Goal: Information Seeking & Learning: Learn about a topic

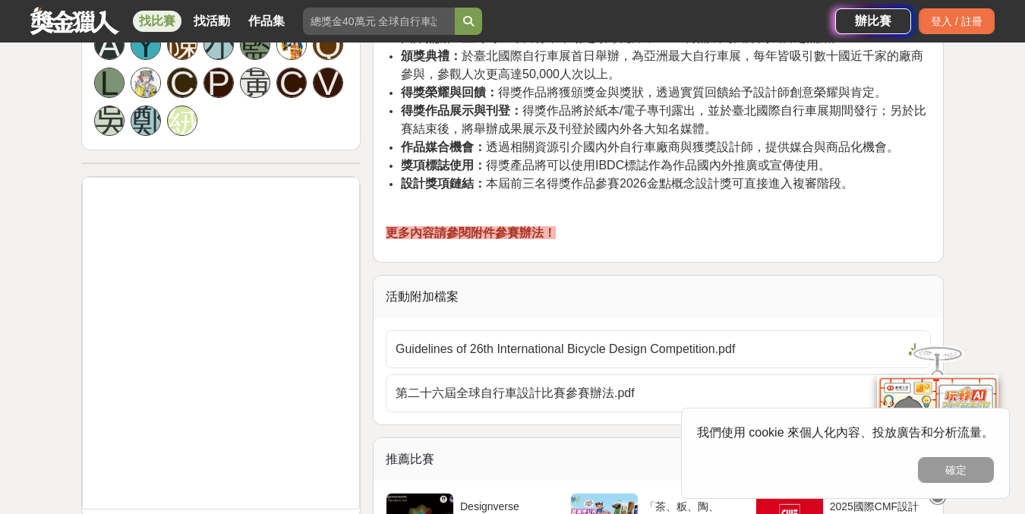
scroll to position [1185, 0]
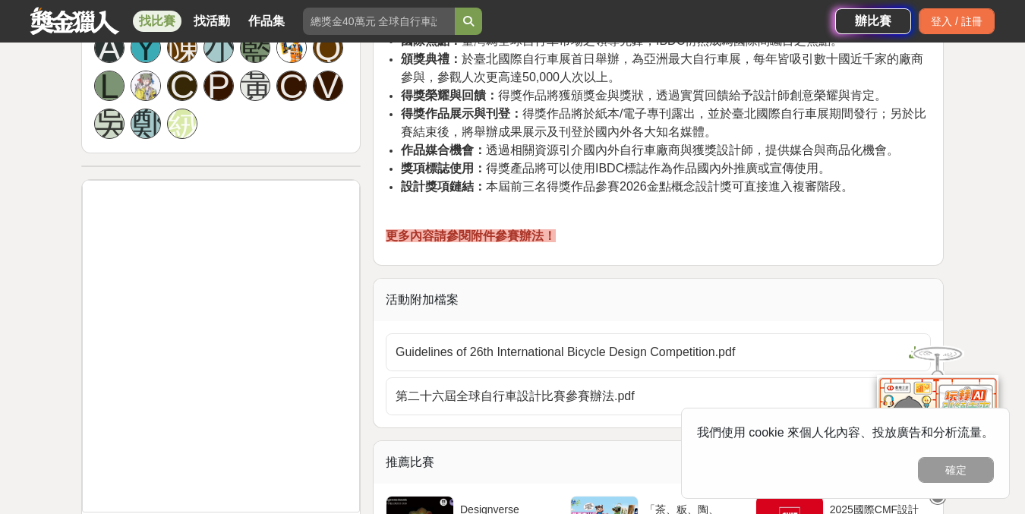
click at [559, 416] on div "第二十六屆全球自行車設計比賽參賽辦法.pdf" at bounding box center [658, 399] width 551 height 44
click at [560, 391] on span "第二十六屆全球自行車設計比賽參賽辦法.pdf" at bounding box center [649, 396] width 507 height 18
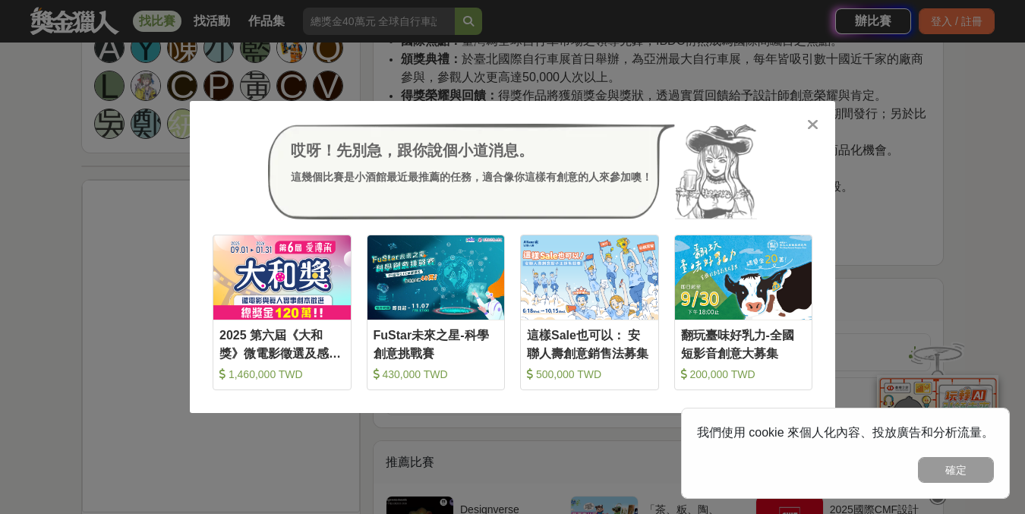
click at [898, 229] on div "哎呀！先別急，跟你說個小道消息。 這幾個比賽是小酒館最近最推薦的任務，適合像你這樣有創意的人來參加噢！ 收藏 2025 第六屆《大和獎》微電影徵選及感人實事分…" at bounding box center [512, 257] width 1025 height 514
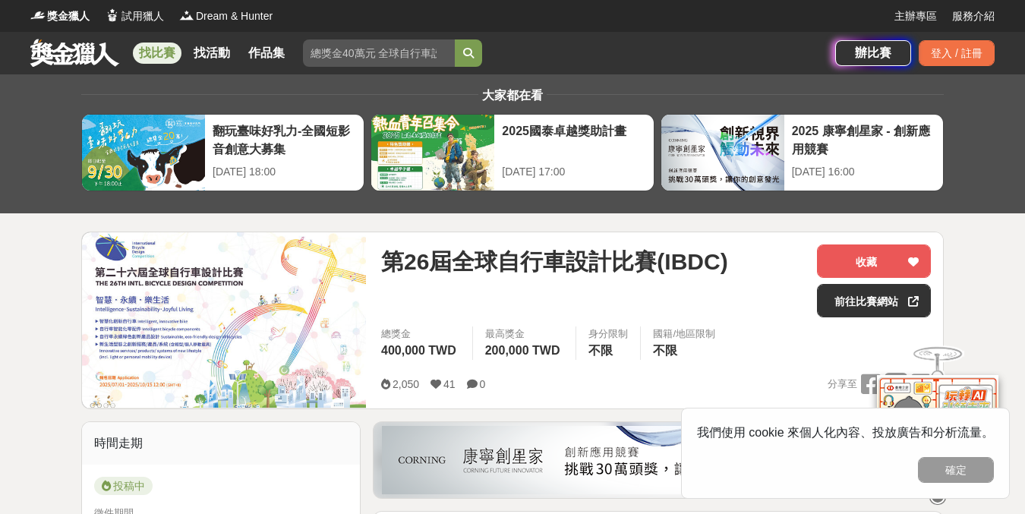
scroll to position [0, 0]
click at [163, 52] on link "找比賽" at bounding box center [157, 53] width 49 height 21
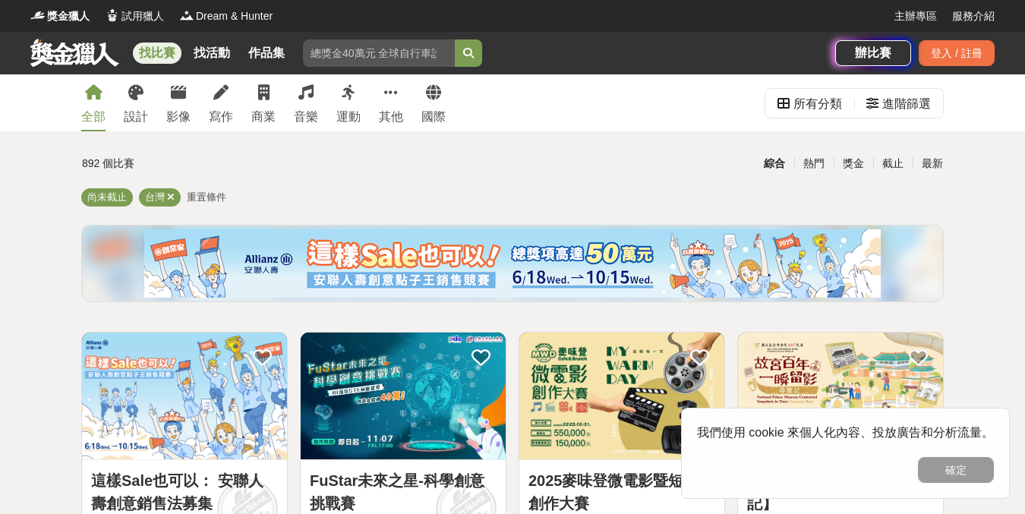
click at [208, 194] on span "重置條件" at bounding box center [206, 196] width 39 height 11
click at [870, 93] on div "進階篩選" at bounding box center [898, 104] width 65 height 30
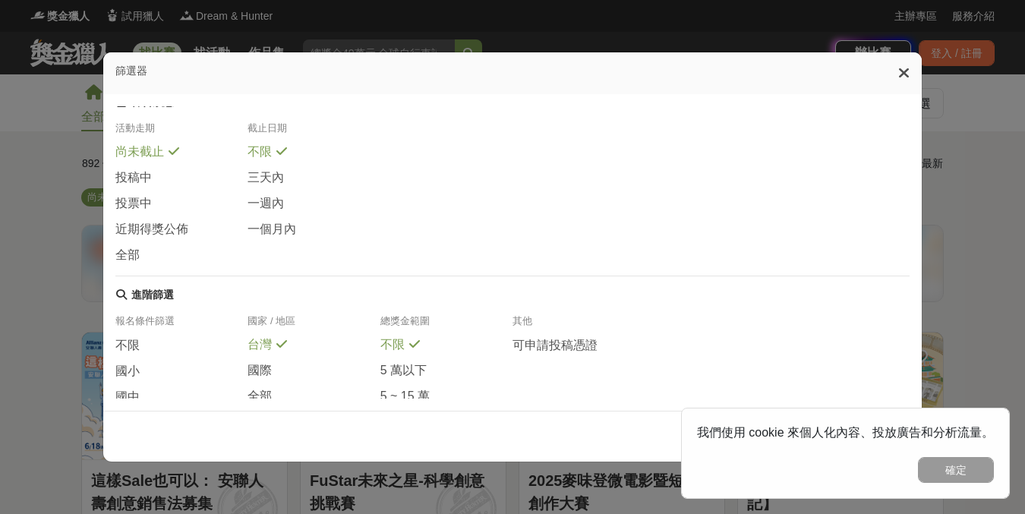
scroll to position [273, 0]
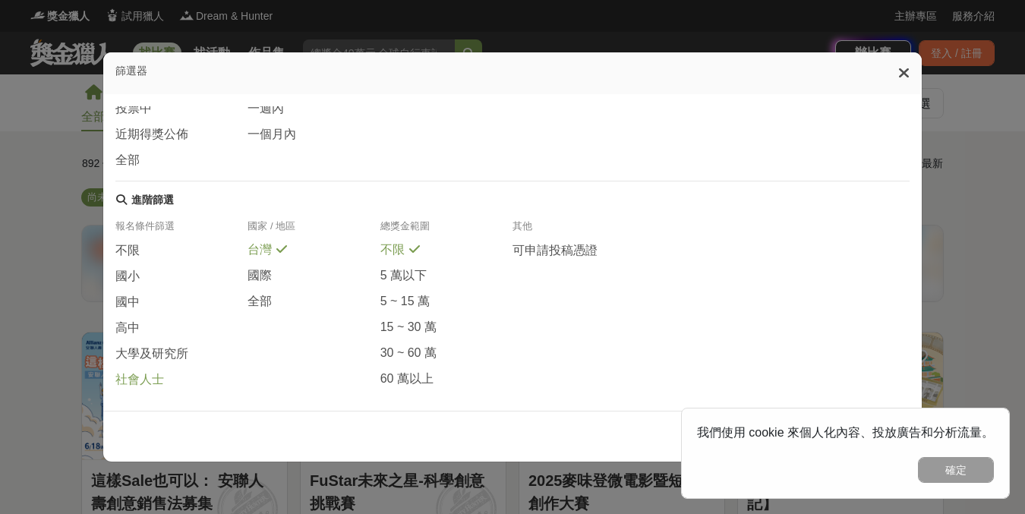
click at [152, 382] on span "社會人士" at bounding box center [139, 380] width 49 height 16
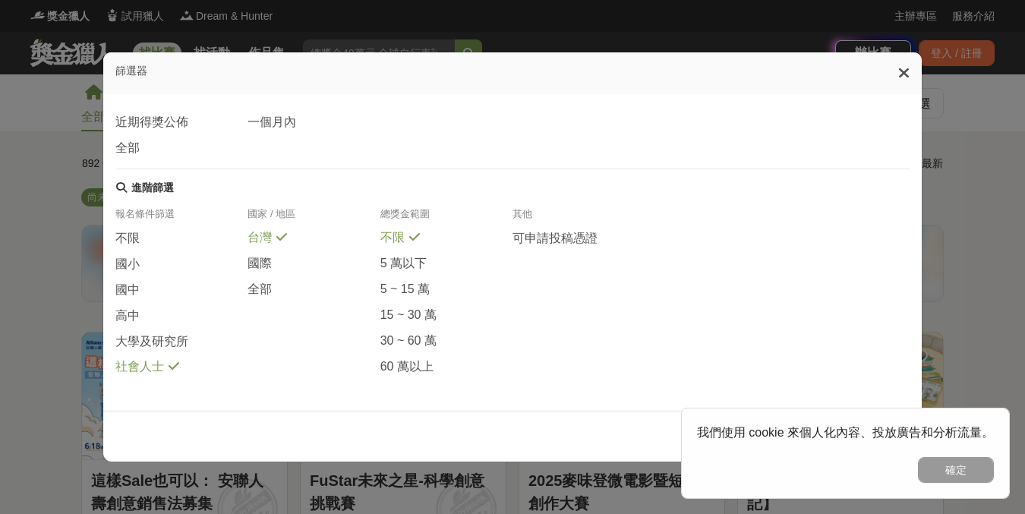
scroll to position [292, 0]
click at [945, 464] on button "確定" at bounding box center [956, 470] width 76 height 26
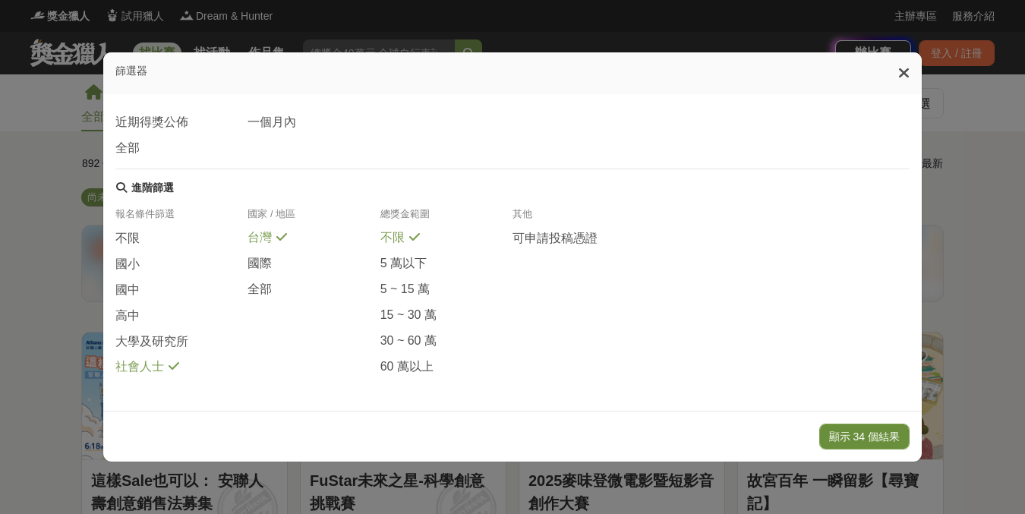
click at [883, 431] on button "顯示 34 個結果" at bounding box center [864, 437] width 90 height 26
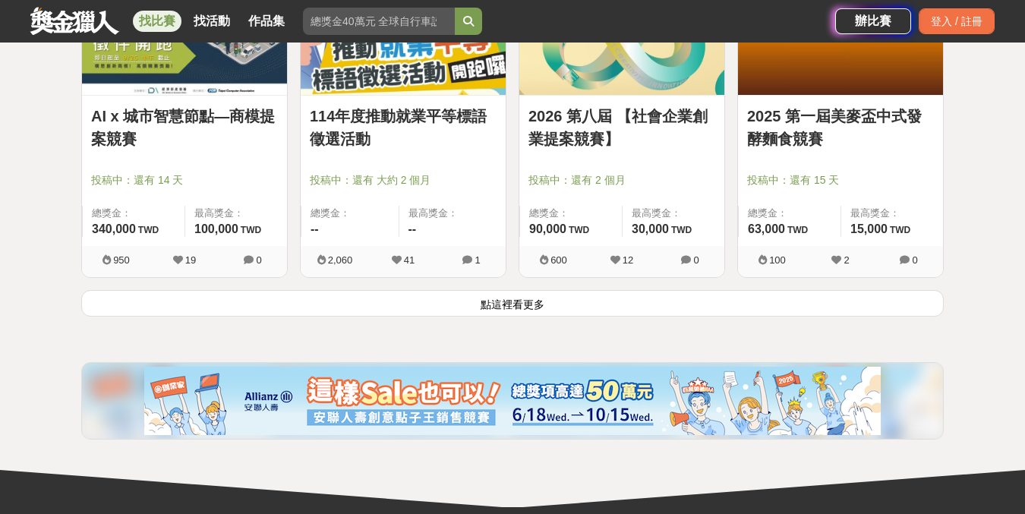
scroll to position [1977, 0]
click at [604, 298] on button "點這裡看更多" at bounding box center [512, 303] width 863 height 27
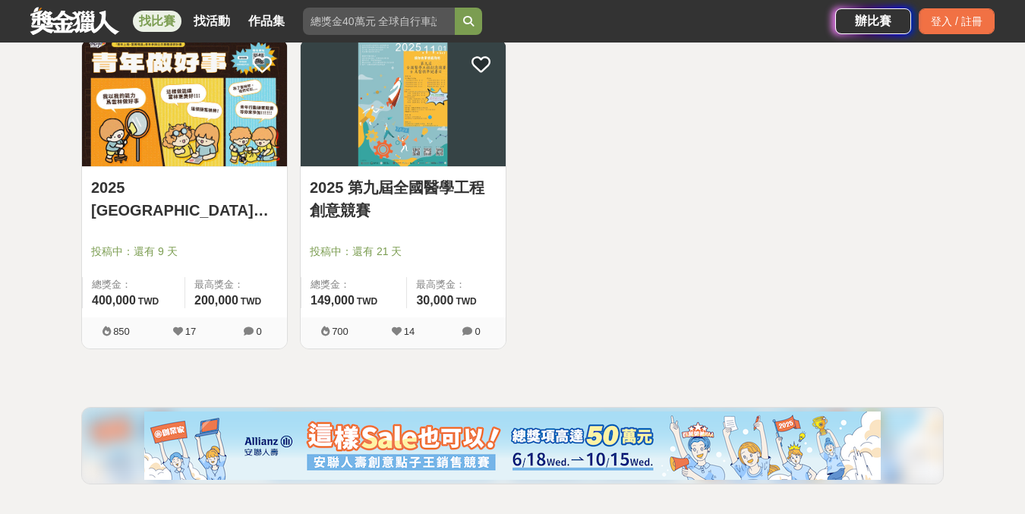
scroll to position [2873, 0]
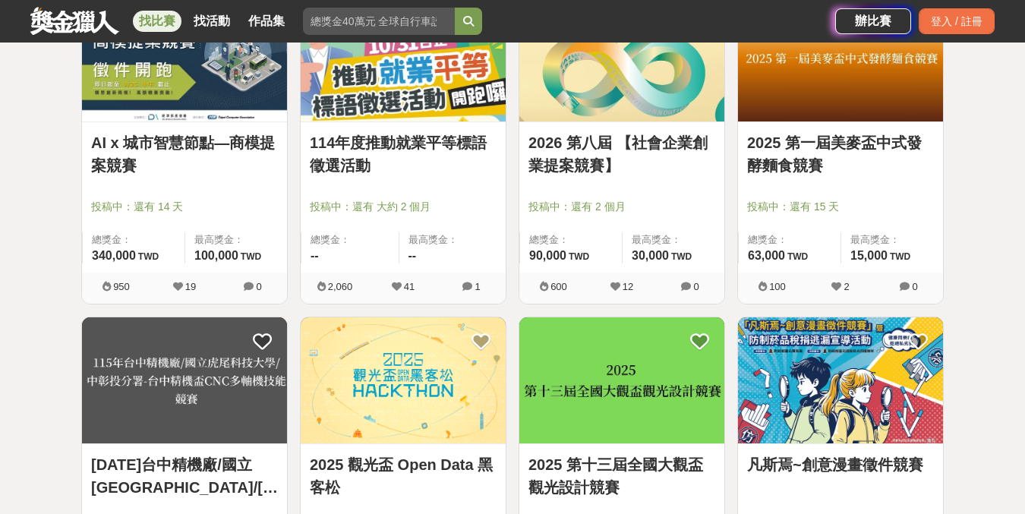
scroll to position [1901, 0]
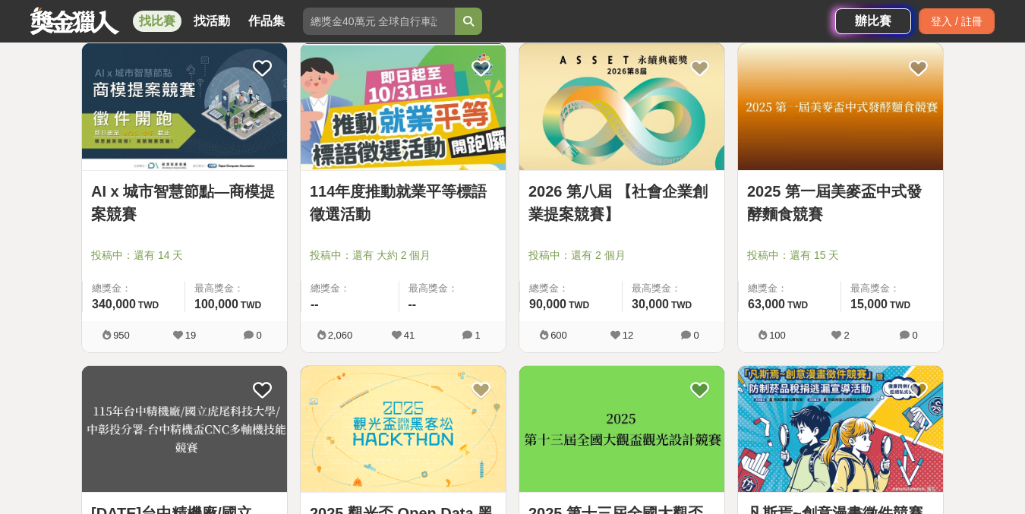
click at [405, 198] on link "114年度推動就業平等標語徵選活動" at bounding box center [403, 203] width 187 height 46
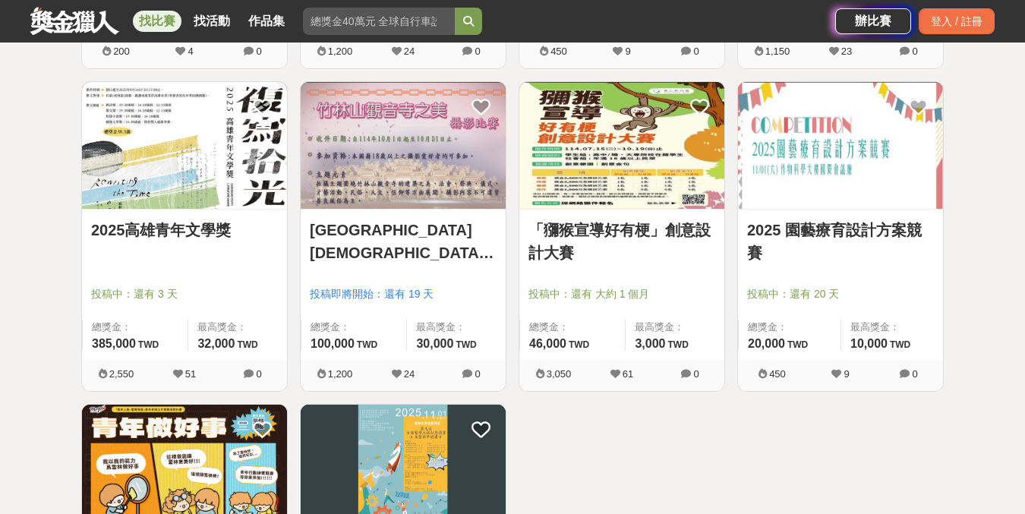
scroll to position [2509, 0]
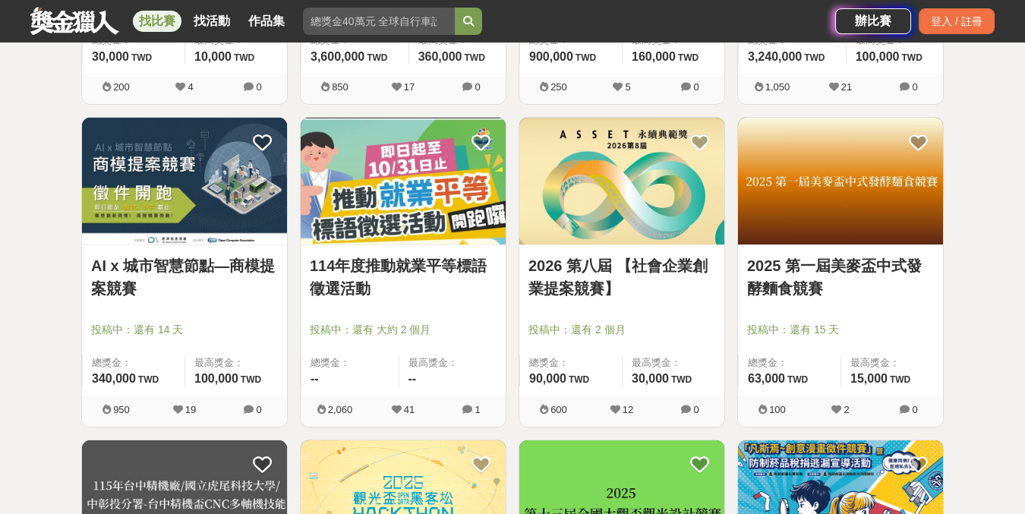
scroll to position [1828, 0]
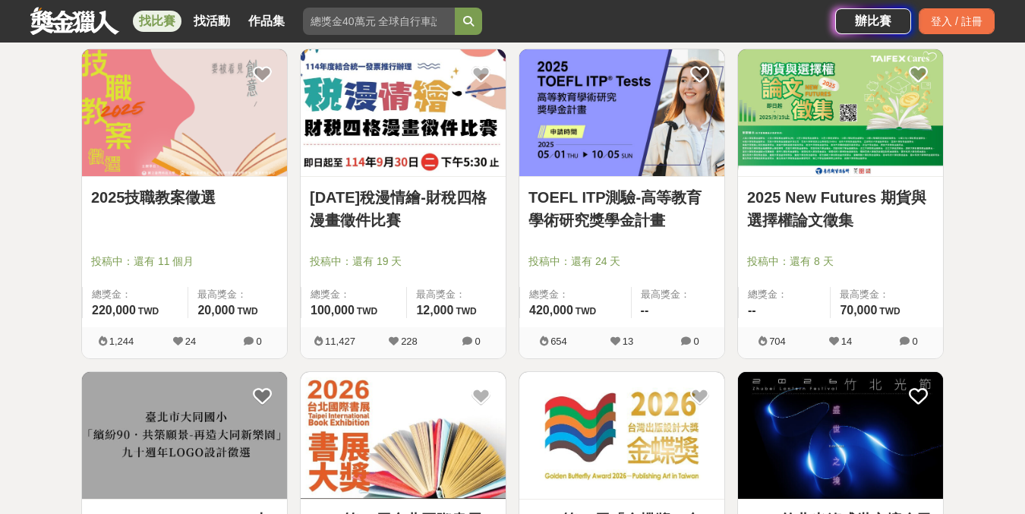
scroll to position [927, 0]
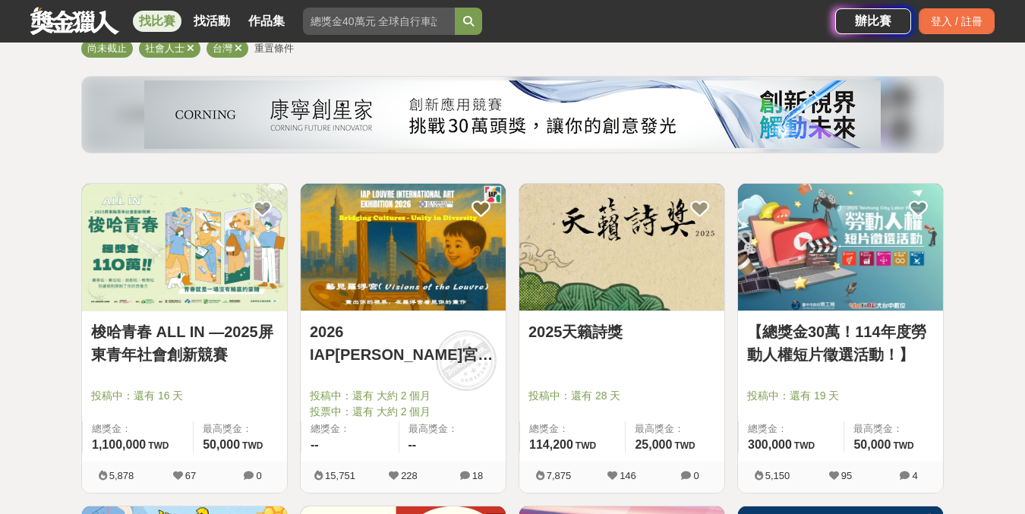
scroll to position [150, 0]
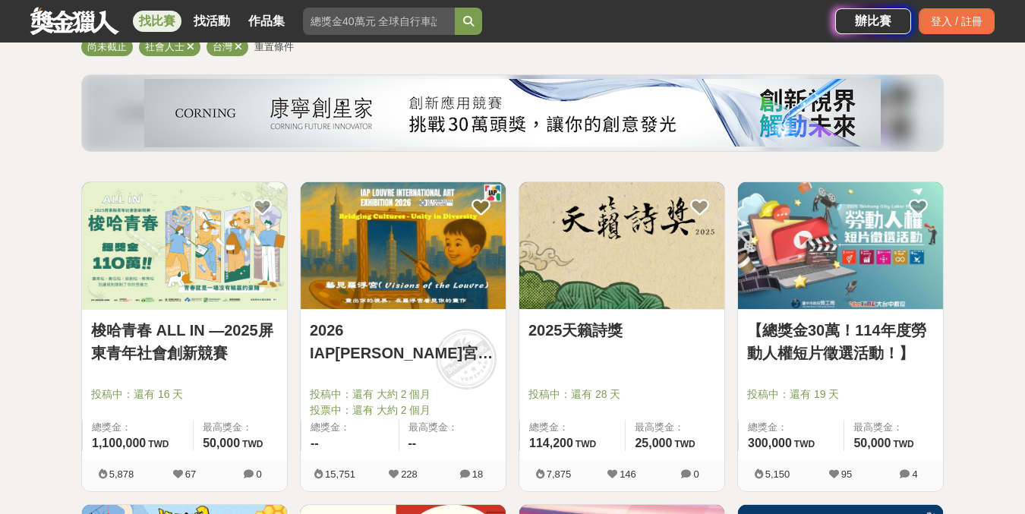
click at [399, 337] on link "2026 IAP羅浮宮國際藝術展徵件" at bounding box center [403, 342] width 187 height 46
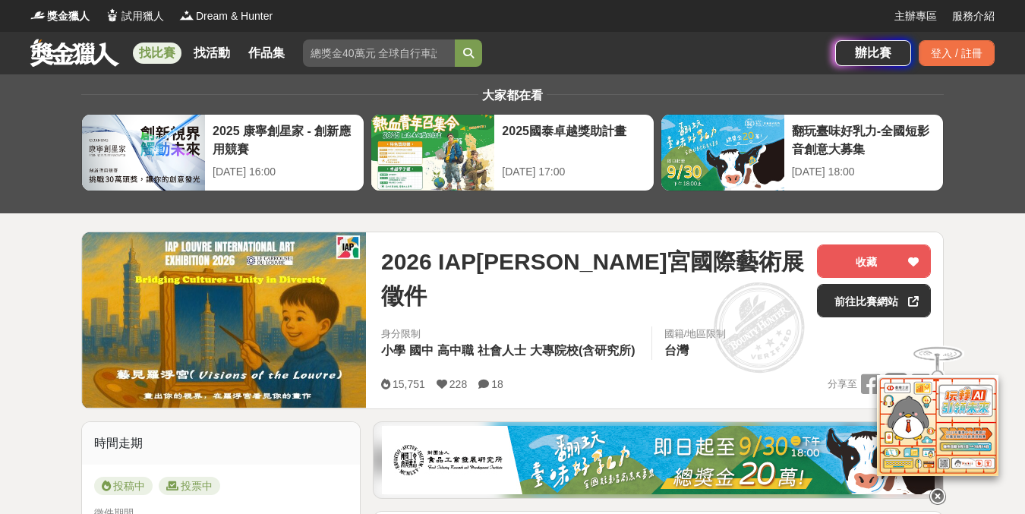
click at [666, 462] on img at bounding box center [658, 460] width 553 height 68
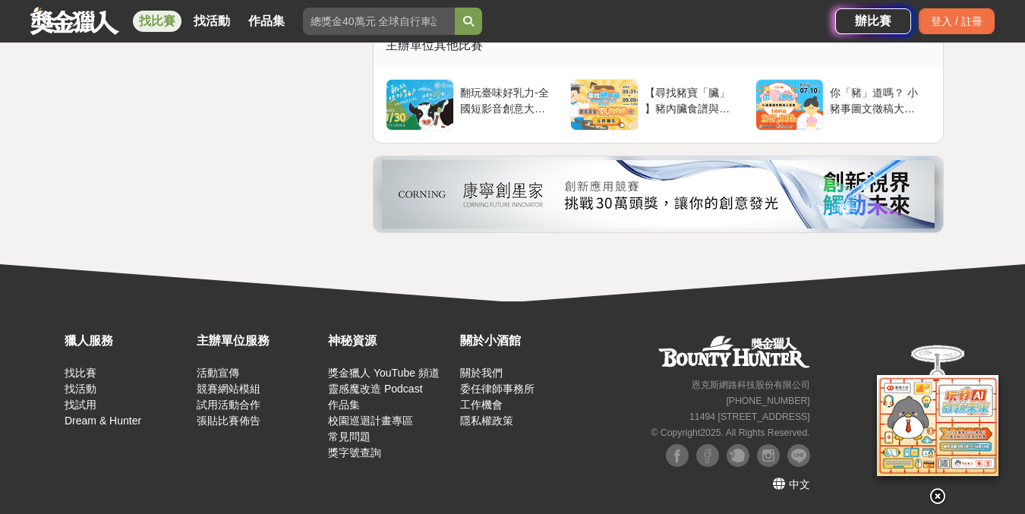
scroll to position [5244, 0]
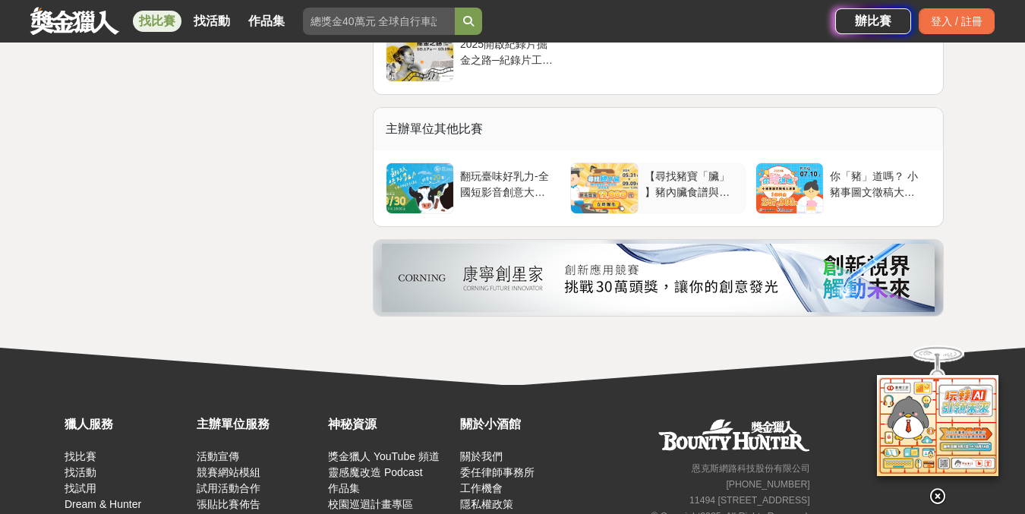
click at [579, 213] on div at bounding box center [604, 188] width 67 height 50
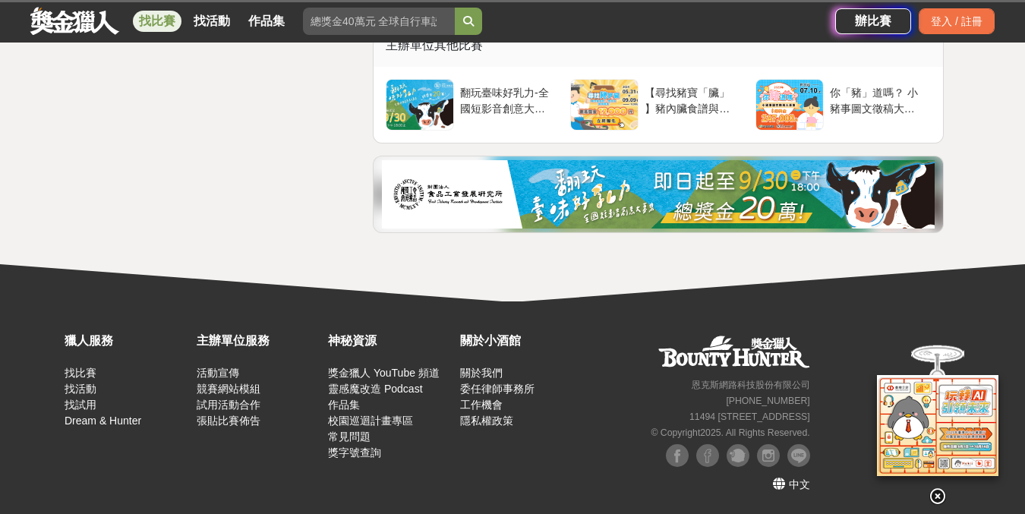
scroll to position [5371, 0]
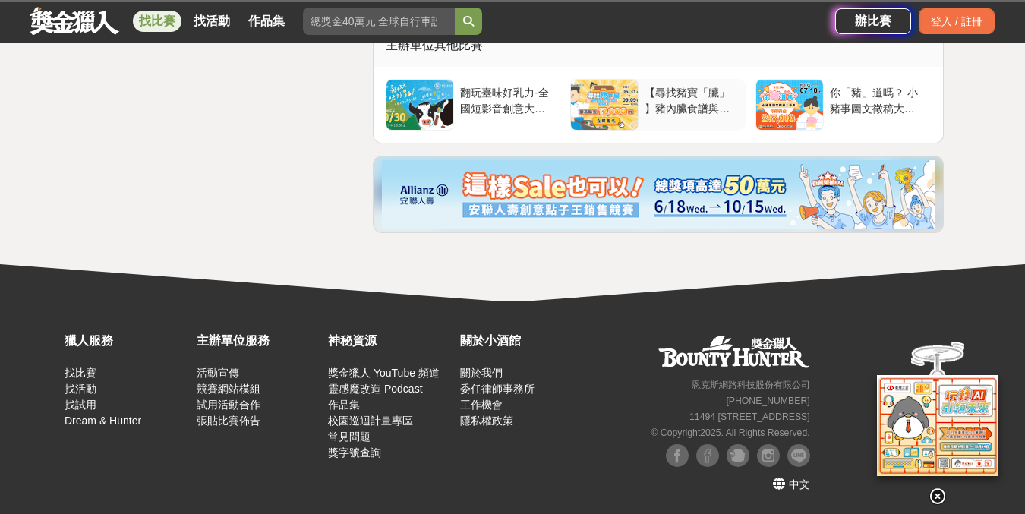
click at [664, 114] on div "【尋找豬寶「臟」 】豬內臟食譜與短圖文徵稿競賽" at bounding box center [692, 99] width 95 height 29
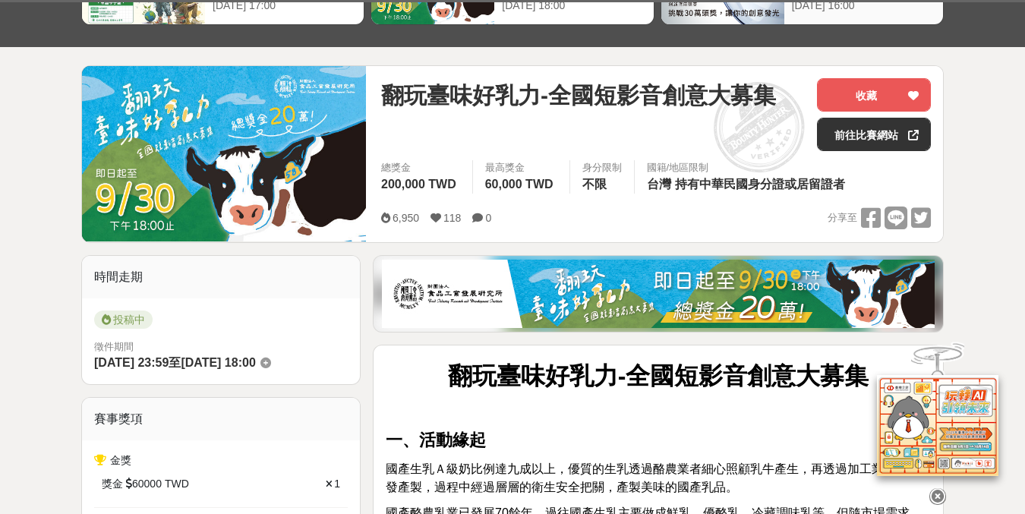
scroll to position [0, 0]
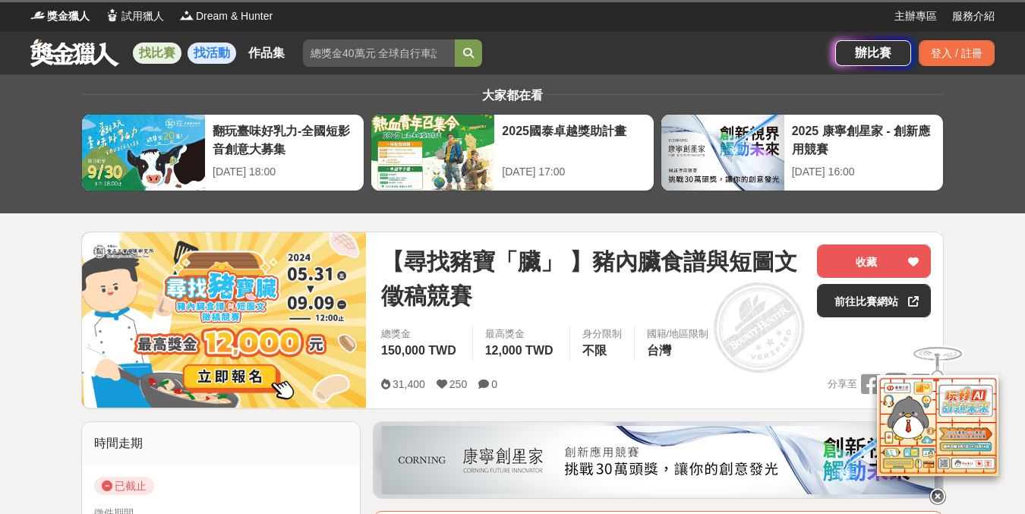
click at [205, 46] on link "找活動" at bounding box center [212, 53] width 49 height 21
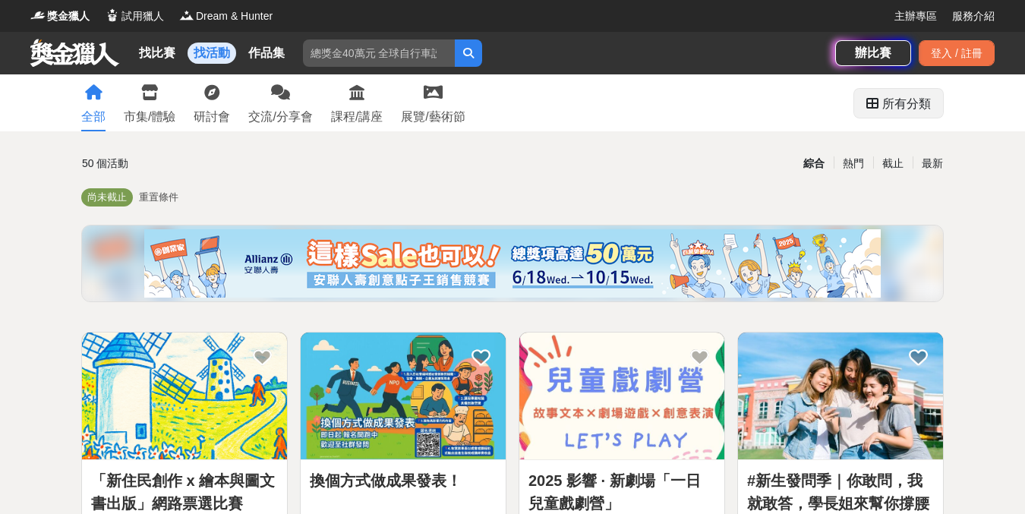
click at [900, 106] on div "所有分類" at bounding box center [906, 104] width 49 height 30
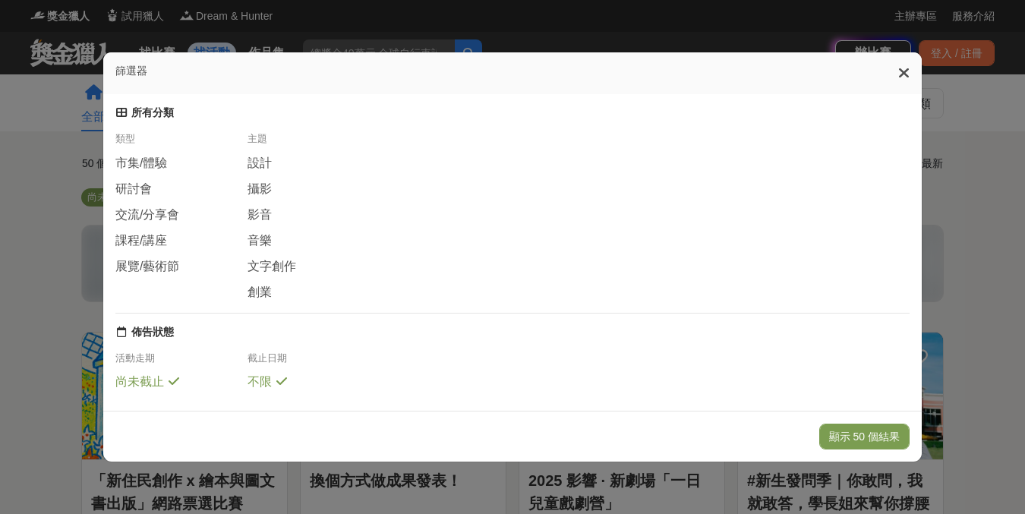
click at [905, 77] on icon at bounding box center [903, 72] width 11 height 15
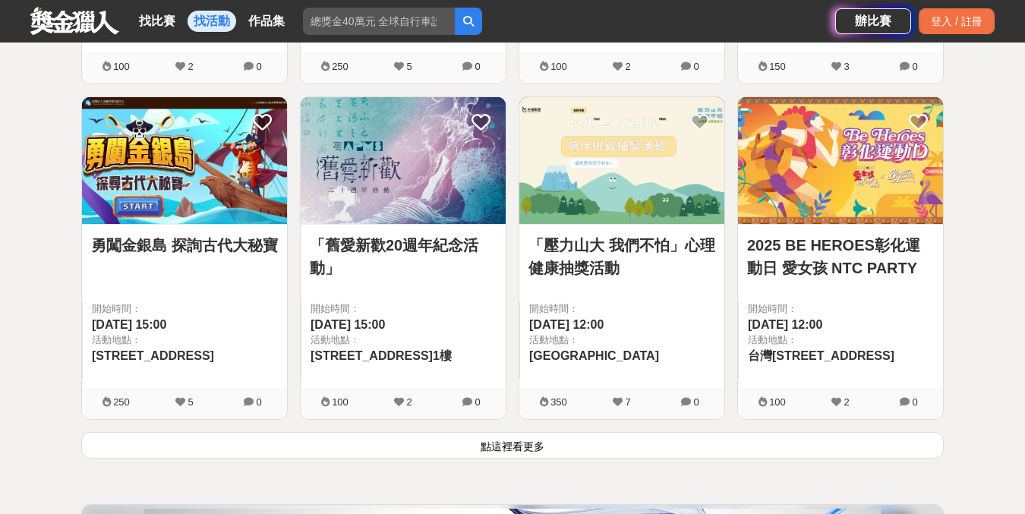
scroll to position [1913, 0]
click at [609, 267] on link "「壓力山大 我們不怕」心理健康抽獎活動" at bounding box center [622, 256] width 187 height 46
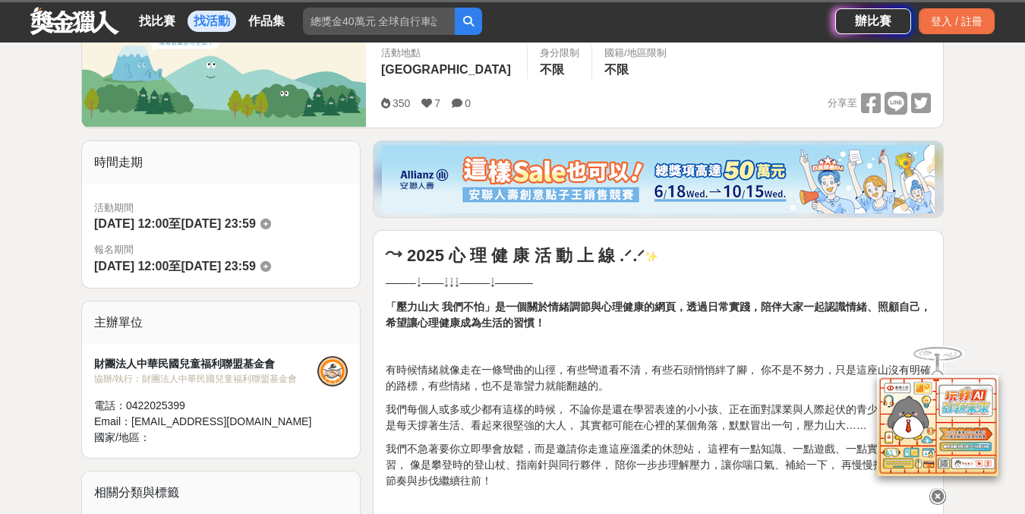
scroll to position [19, 0]
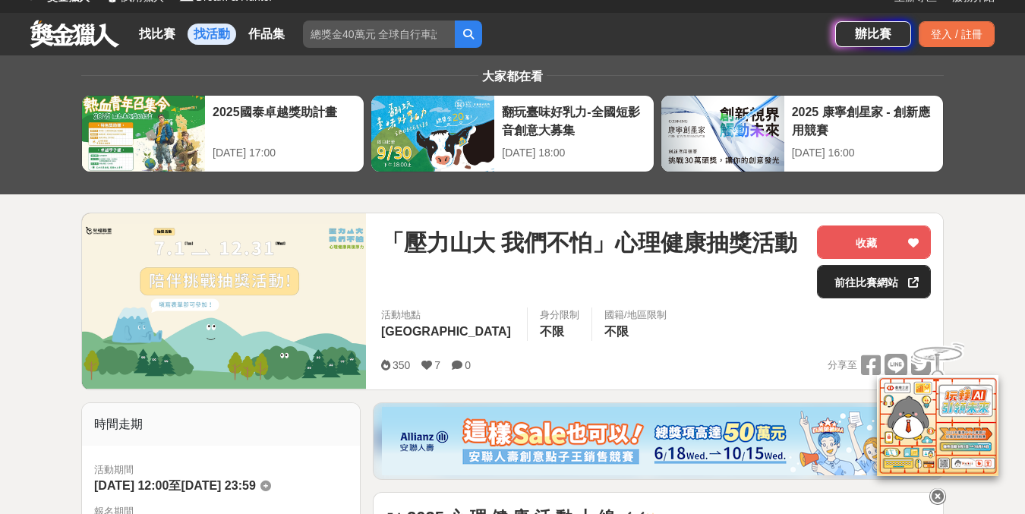
click at [821, 284] on link "前往比賽網站" at bounding box center [874, 281] width 114 height 33
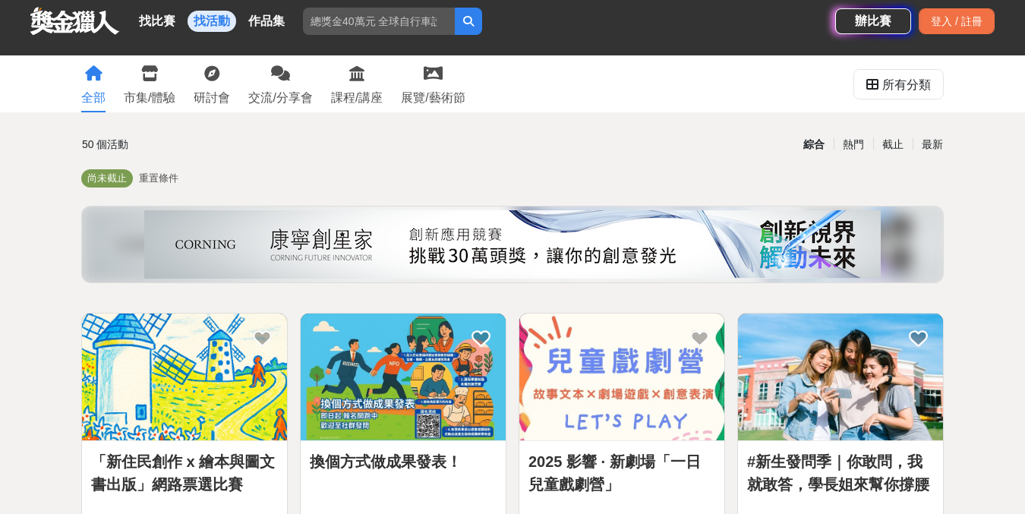
scroll to position [1913, 0]
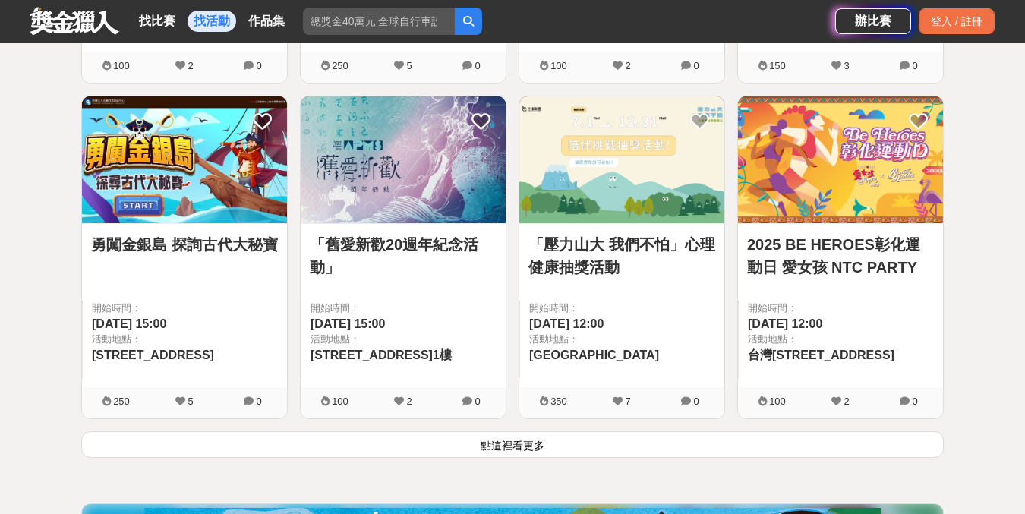
click at [536, 441] on button "點這裡看更多" at bounding box center [512, 444] width 863 height 27
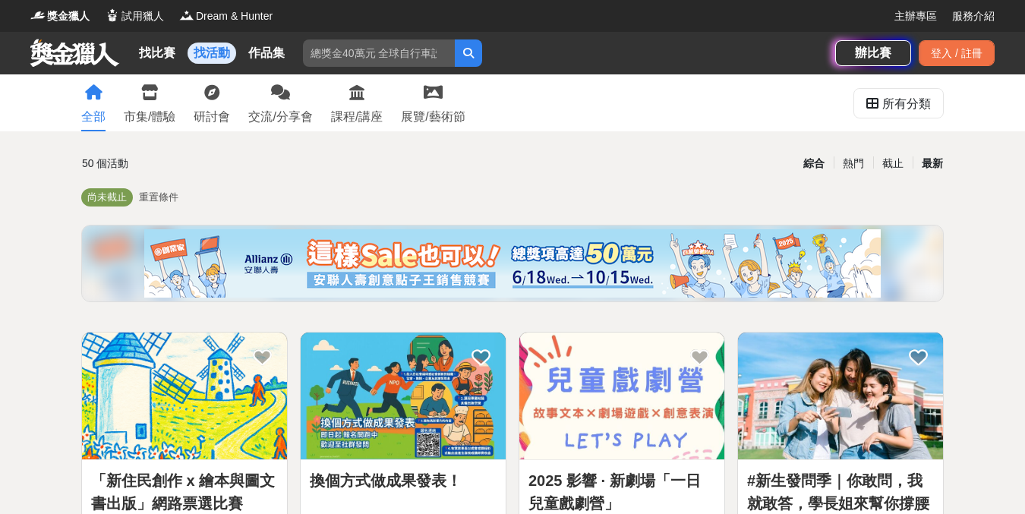
click at [929, 163] on div "最新" at bounding box center [932, 163] width 39 height 27
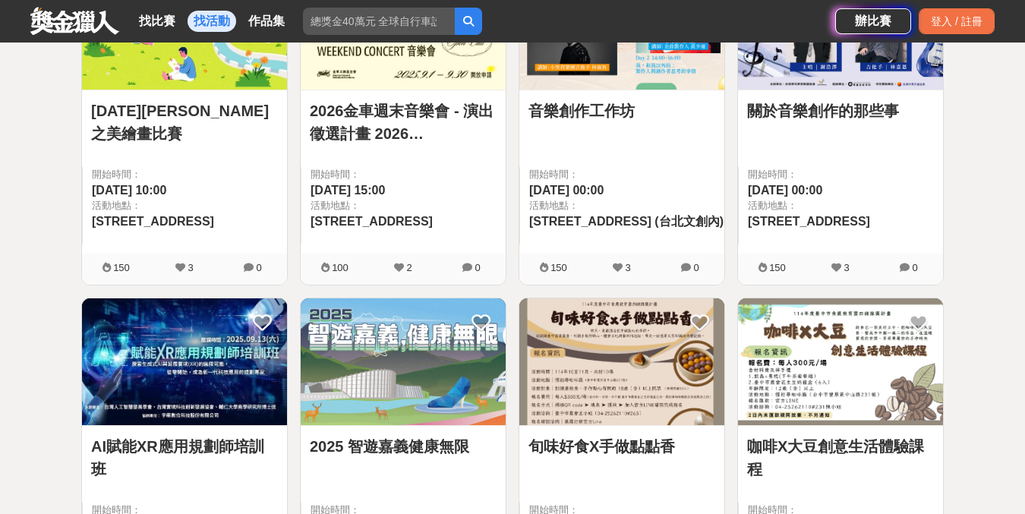
scroll to position [1166, 0]
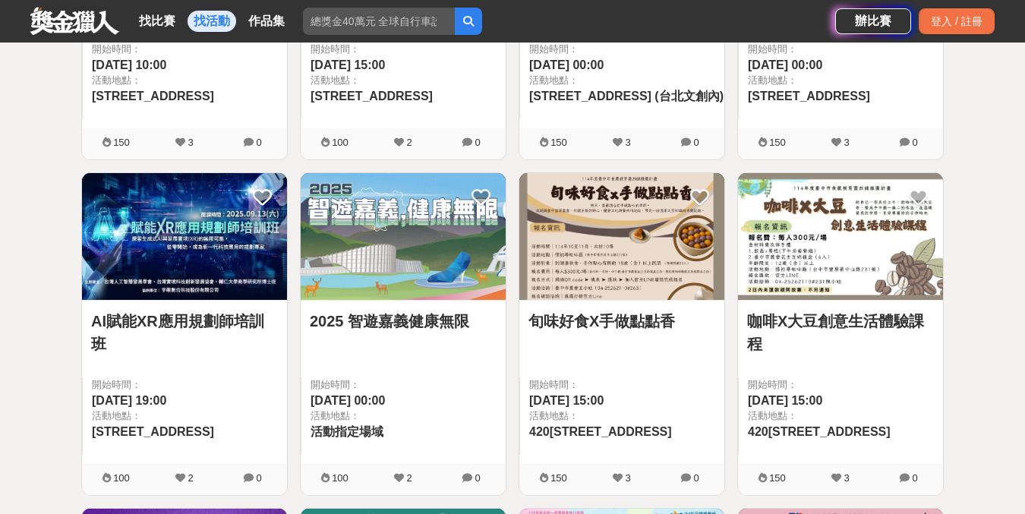
click at [456, 316] on link "2025 智遊嘉義健康無限" at bounding box center [403, 321] width 187 height 23
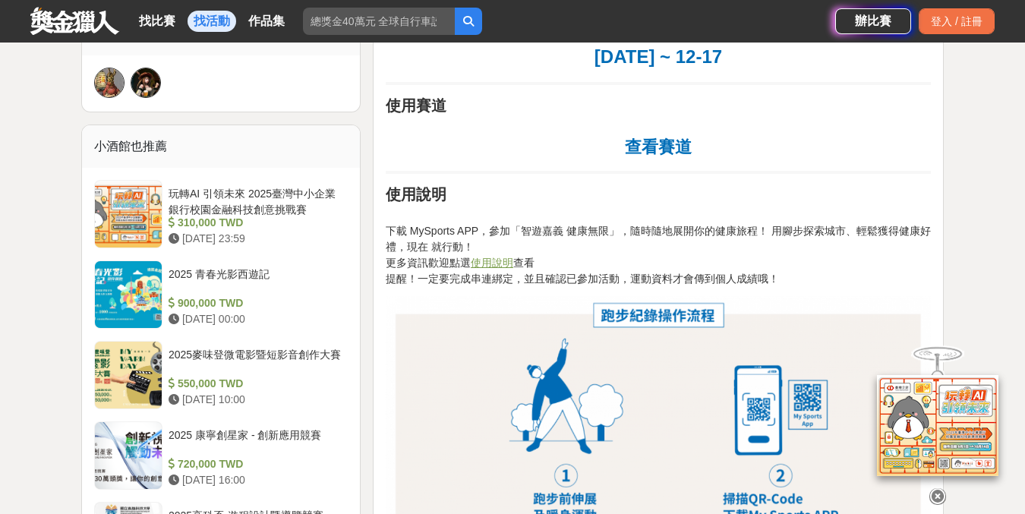
scroll to position [1172, 0]
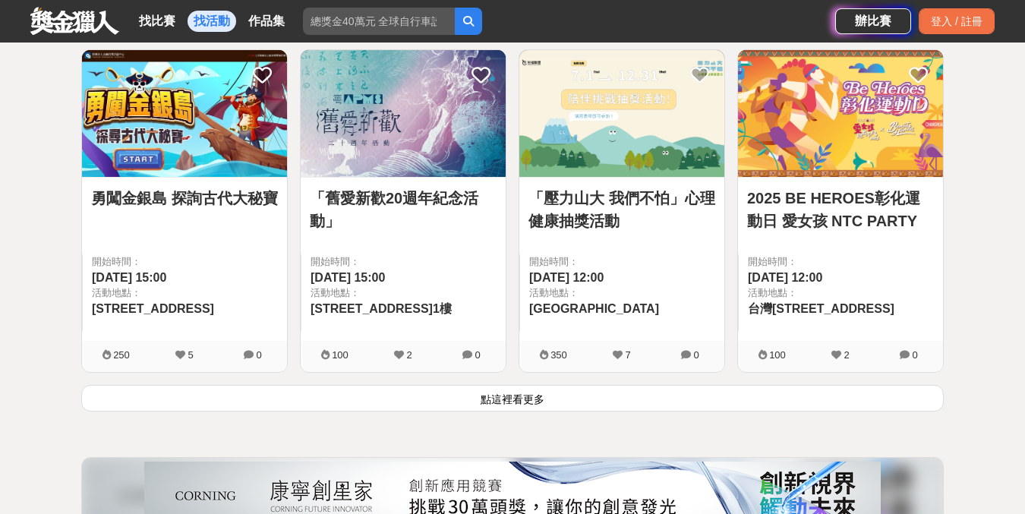
scroll to position [1980, 0]
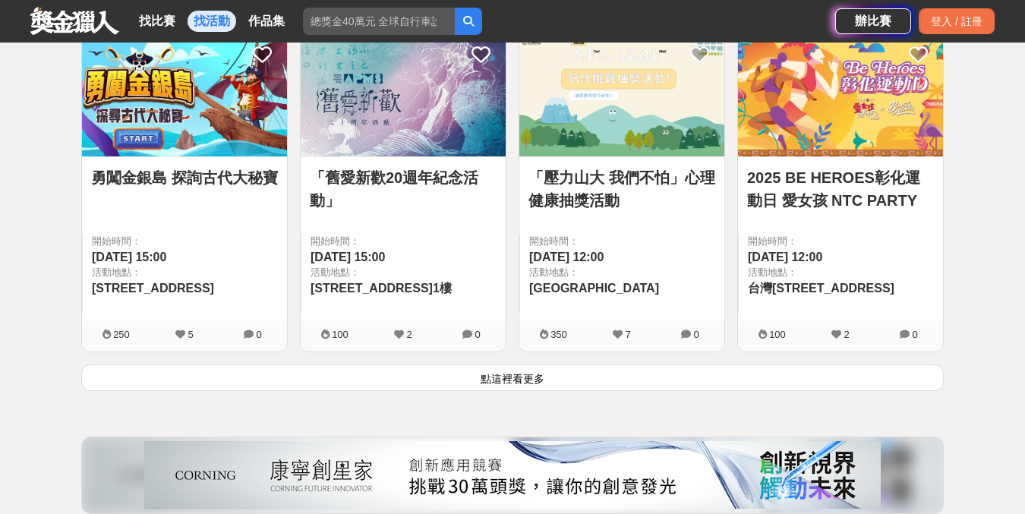
click at [619, 389] on button "點這裡看更多" at bounding box center [512, 378] width 863 height 27
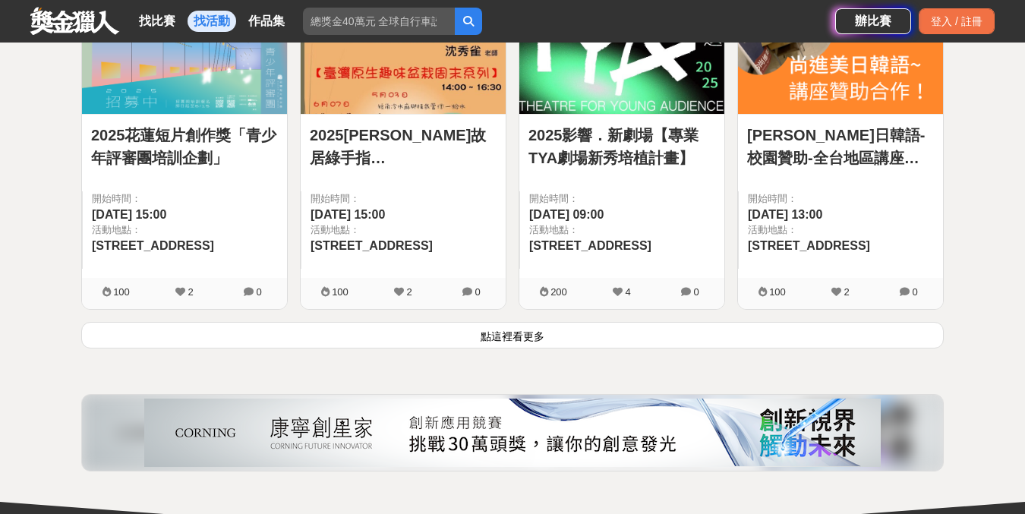
scroll to position [4071, 0]
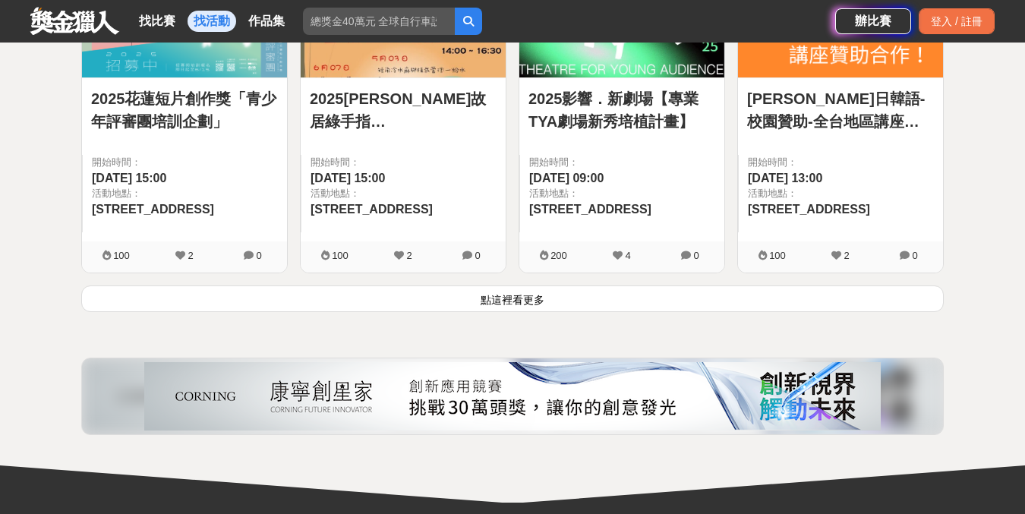
click at [602, 295] on button "點這裡看更多" at bounding box center [512, 299] width 863 height 27
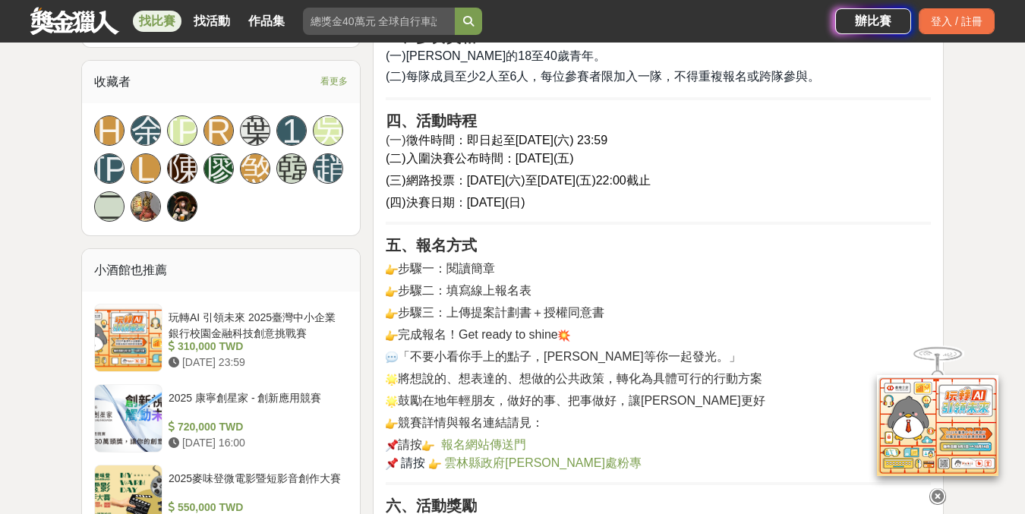
scroll to position [1272, 0]
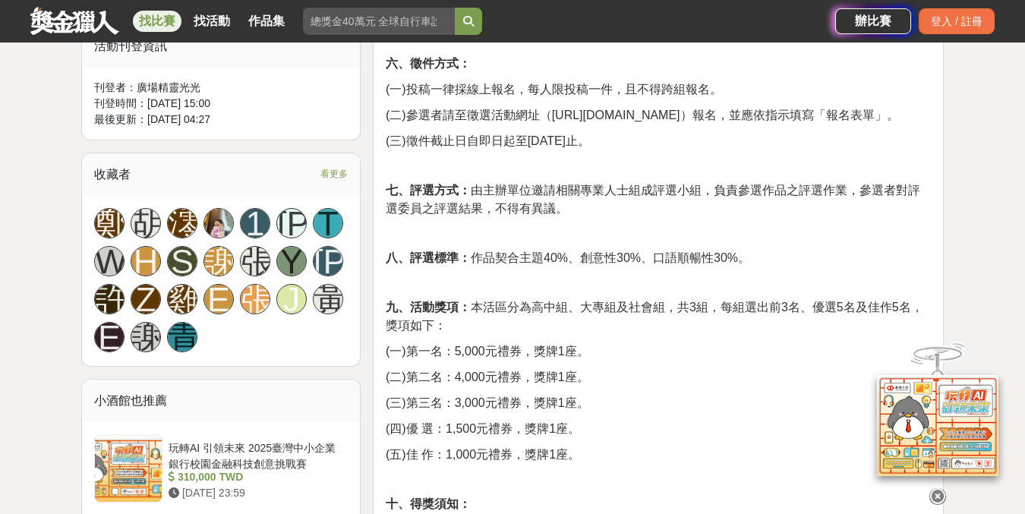
scroll to position [906, 0]
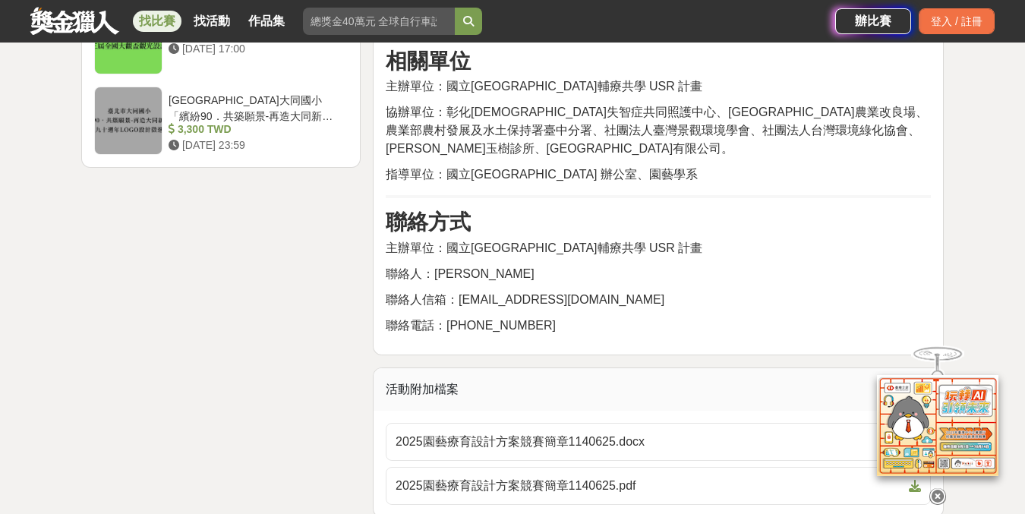
scroll to position [2113, 0]
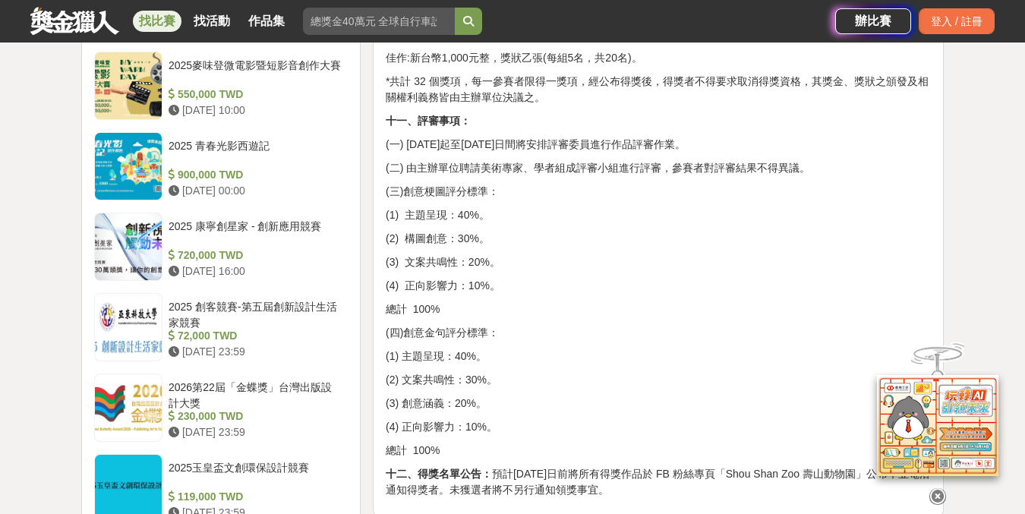
scroll to position [1323, 0]
